Goal: Information Seeking & Learning: Learn about a topic

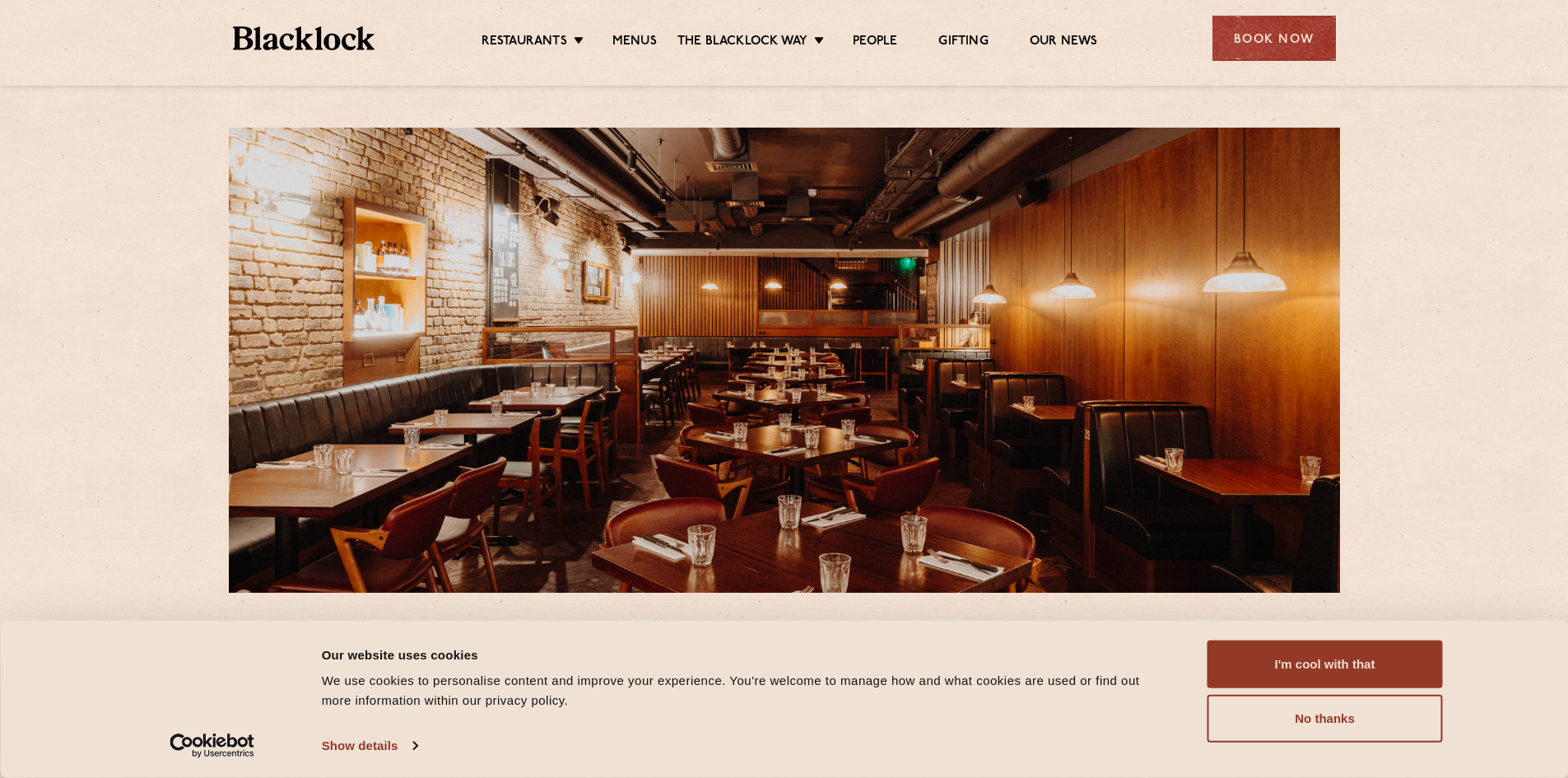
click at [631, 32] on ul "Restaurants Soho City Shoreditch Covent Garden Canary Wharf Manchester Birmingh…" at bounding box center [789, 38] width 829 height 26
click at [631, 41] on link "Menus" at bounding box center [634, 42] width 44 height 18
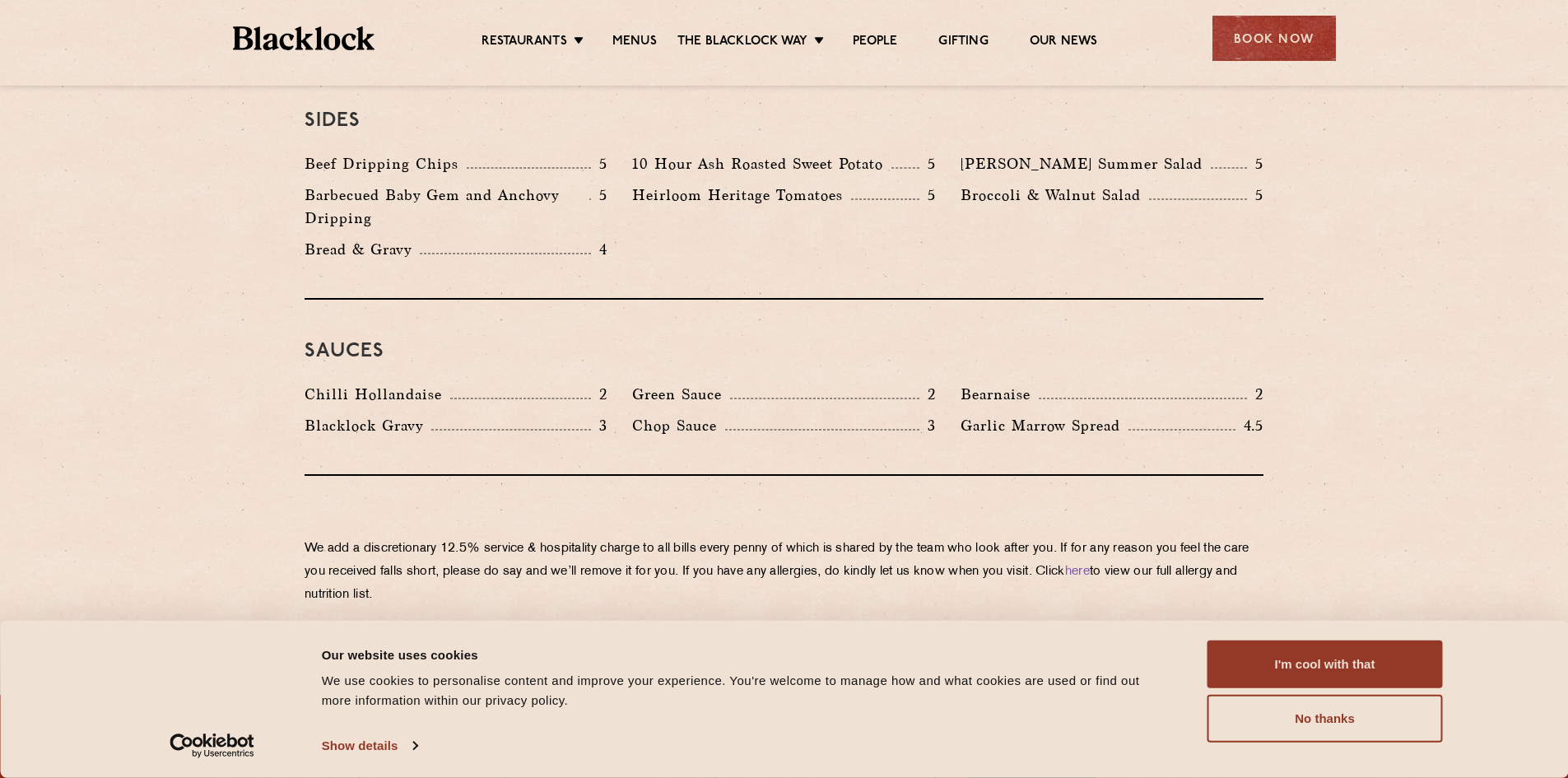
scroll to position [2526, 0]
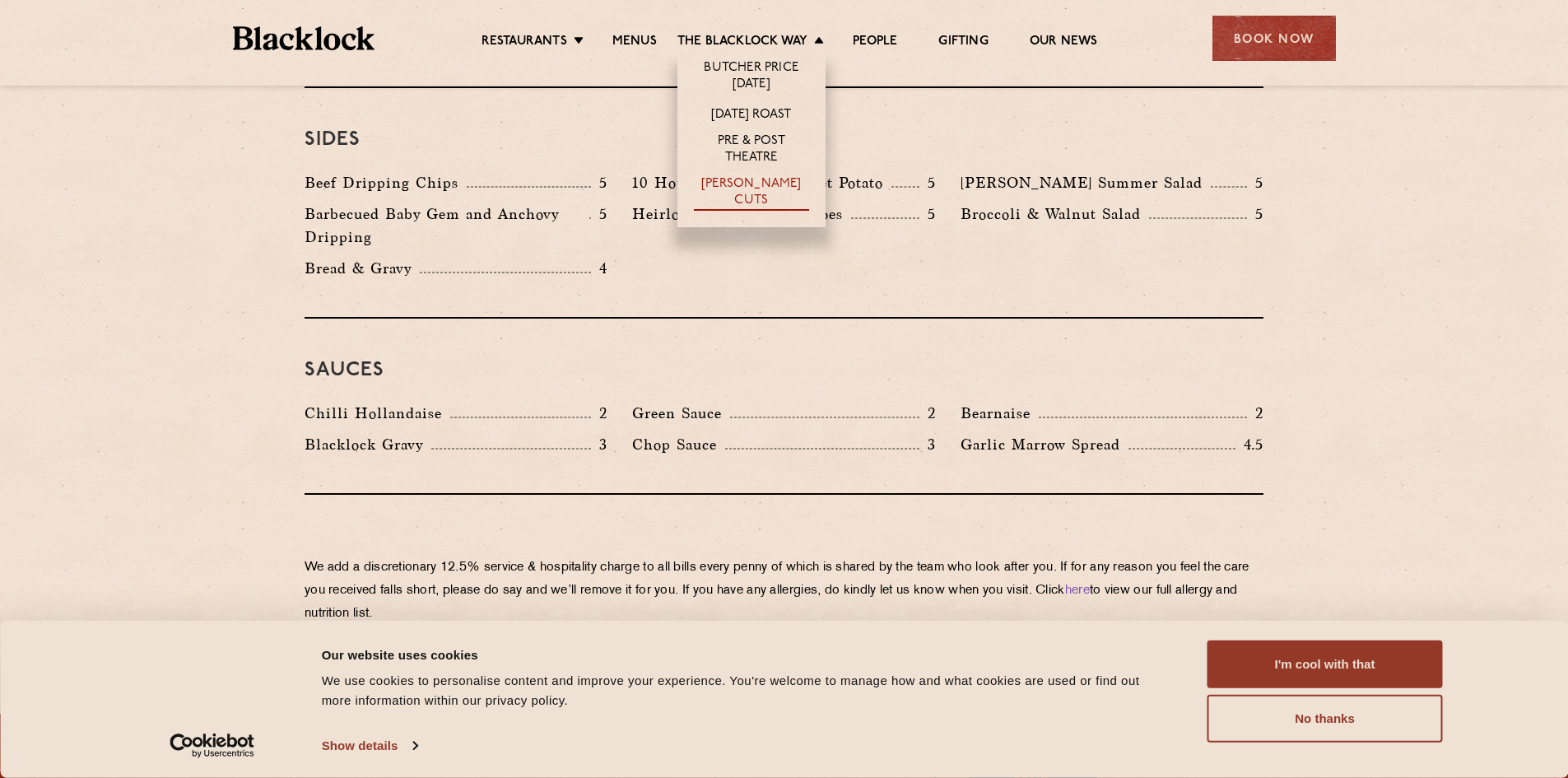
click at [731, 183] on link "[PERSON_NAME] Cuts" at bounding box center [752, 194] width 115 height 34
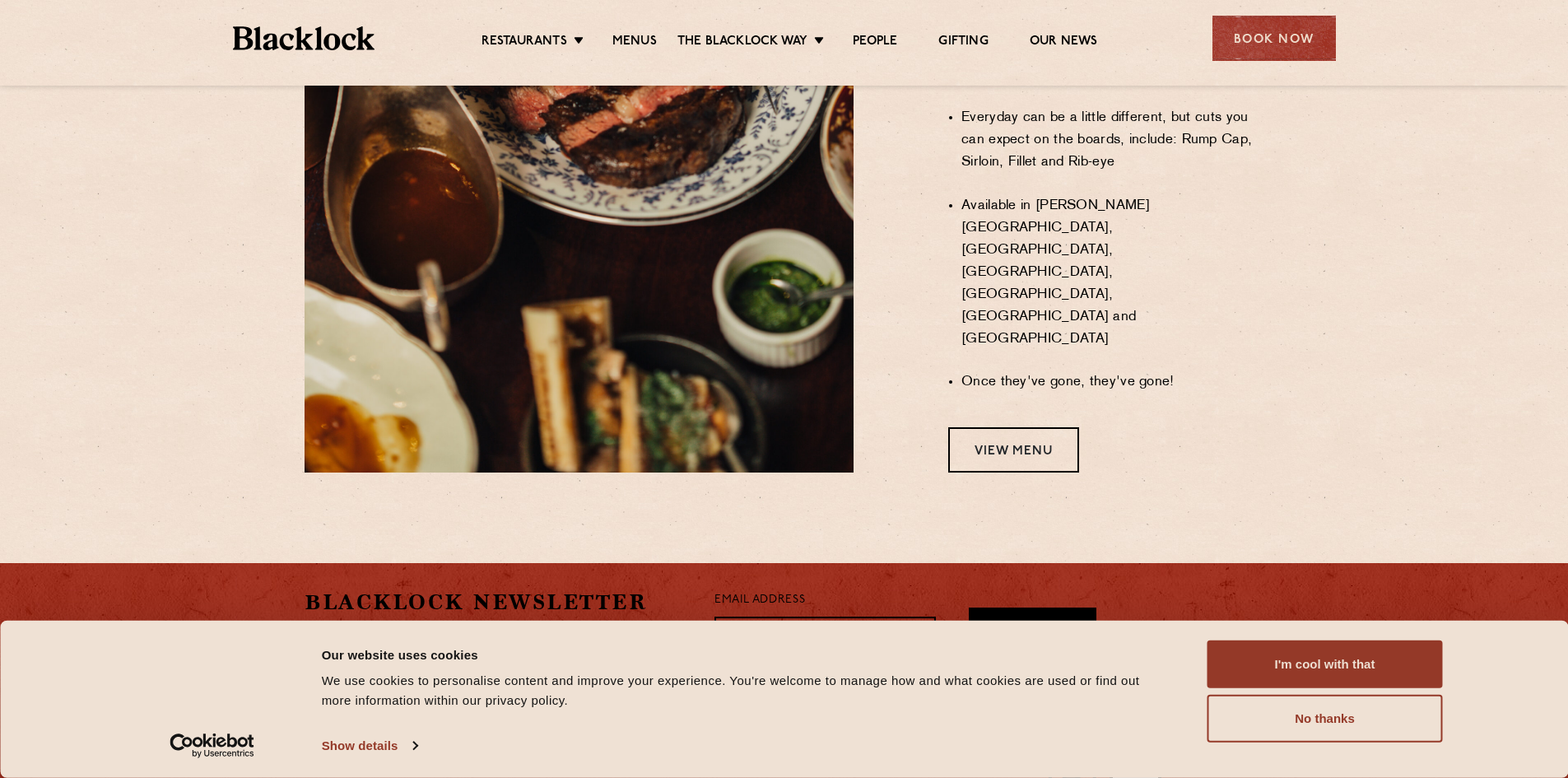
scroll to position [1384, 0]
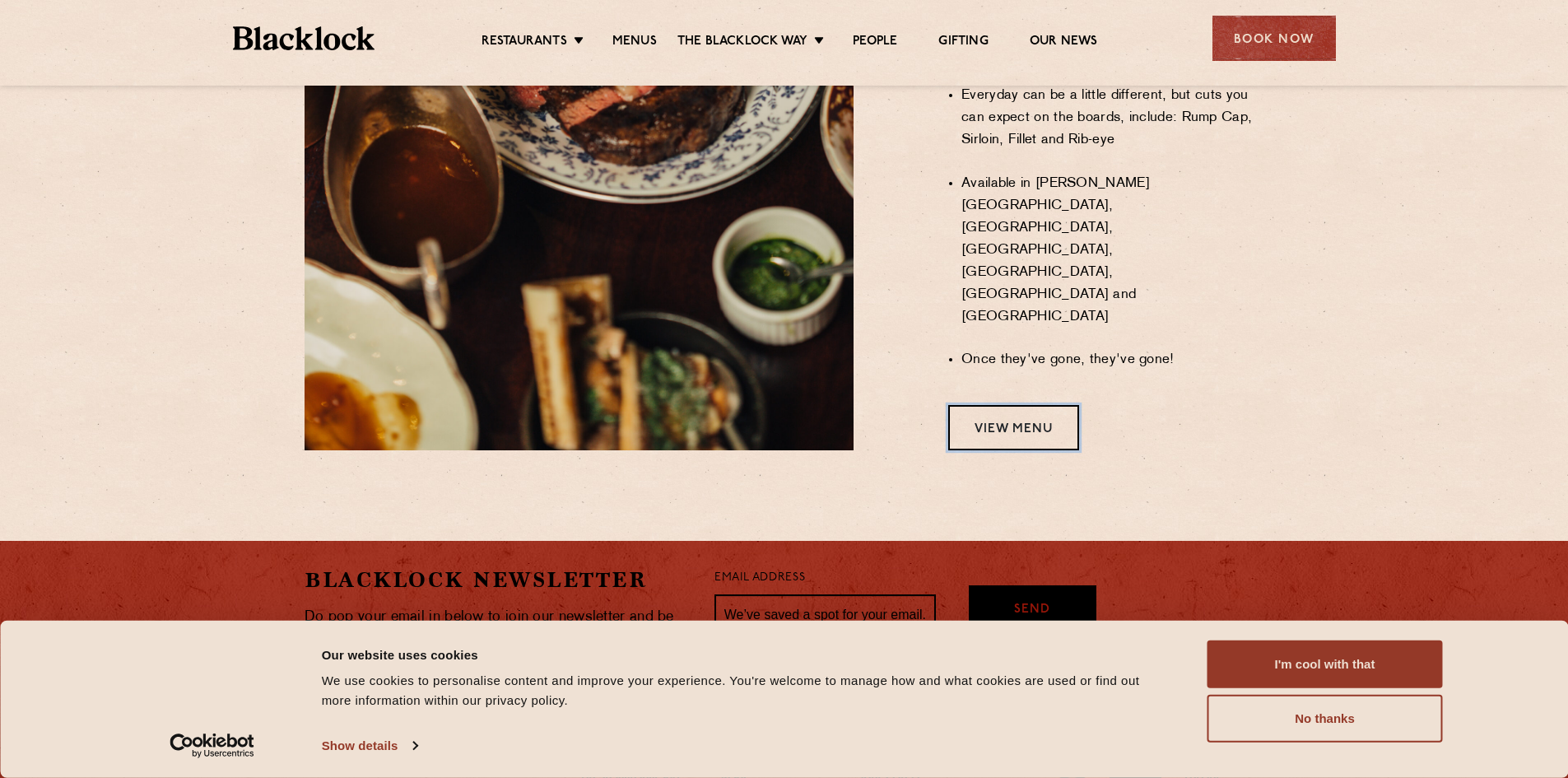
drag, startPoint x: 967, startPoint y: 294, endPoint x: 947, endPoint y: 285, distance: 21.9
click at [967, 405] on link "View Menu" at bounding box center [1014, 428] width 131 height 45
